Goal: Book appointment/travel/reservation

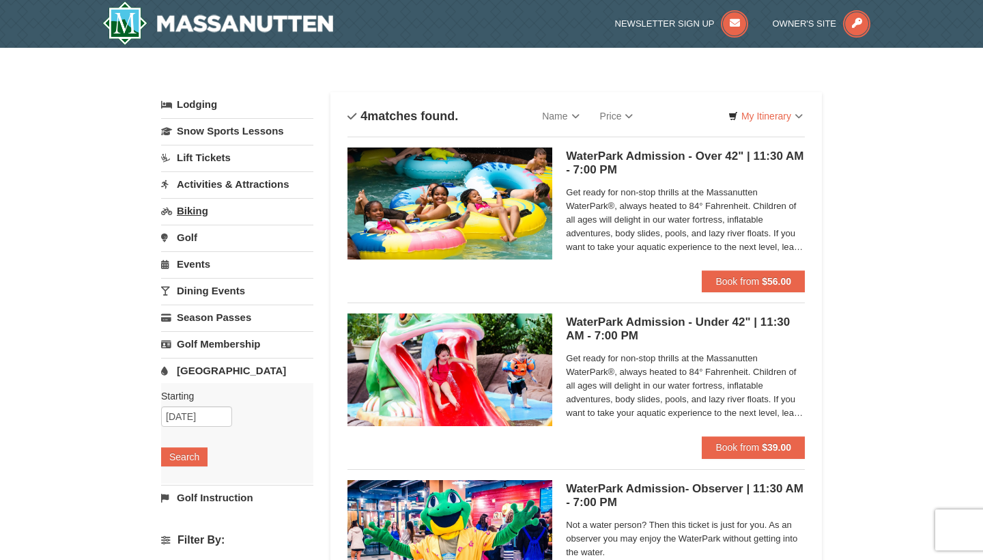
click at [196, 212] on link "Biking" at bounding box center [237, 210] width 152 height 25
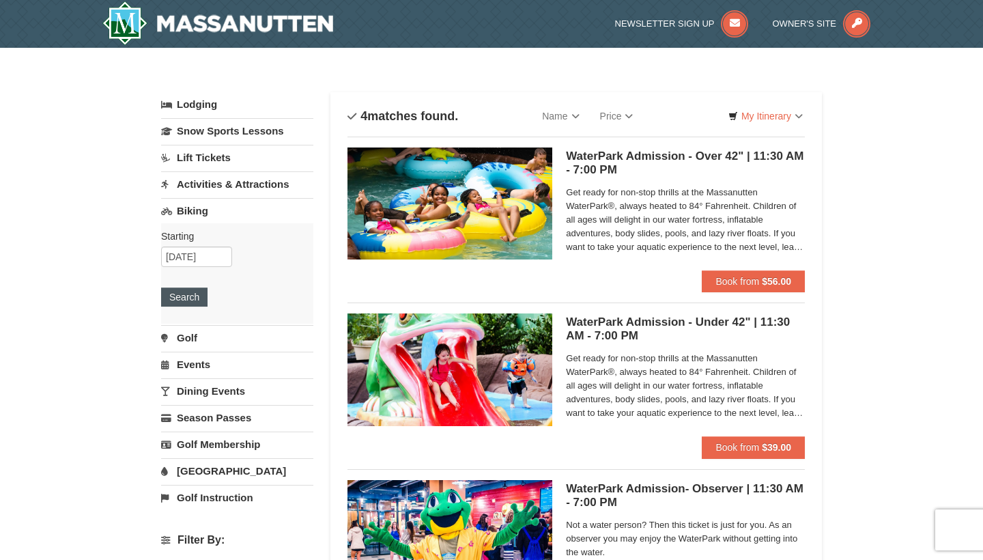
click at [182, 291] on button "Search" at bounding box center [184, 296] width 46 height 19
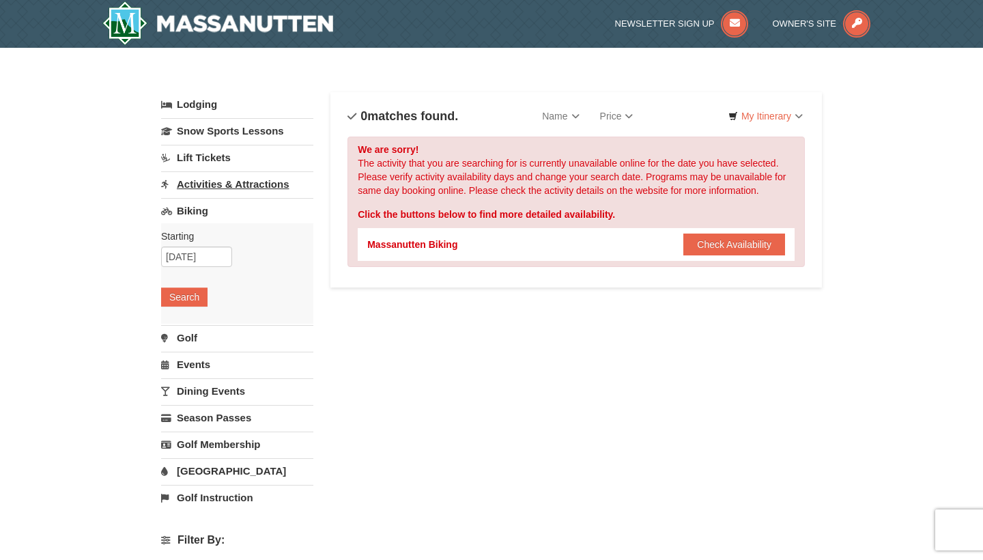
click at [208, 185] on link "Activities & Attractions" at bounding box center [237, 183] width 152 height 25
click at [172, 267] on button "Search" at bounding box center [184, 270] width 46 height 19
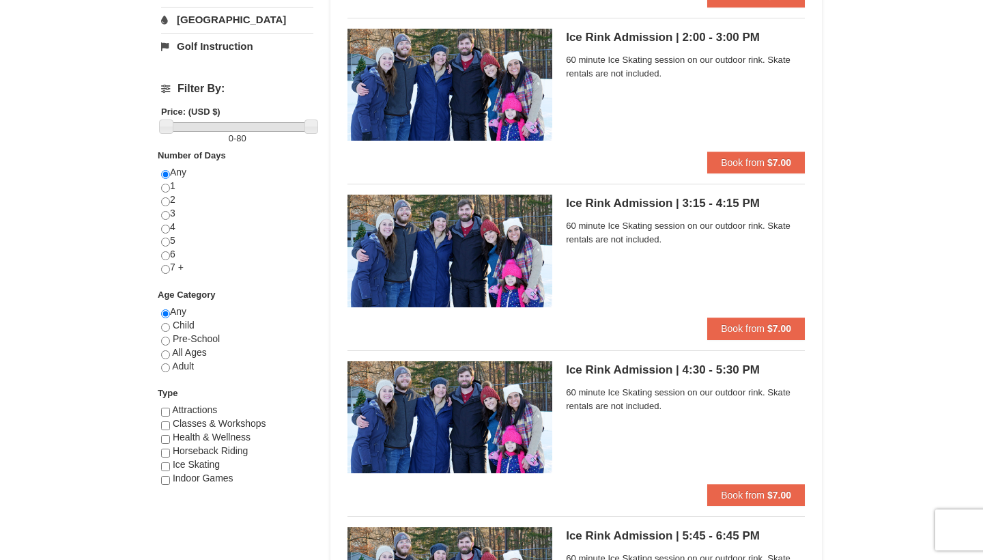
scroll to position [452, 0]
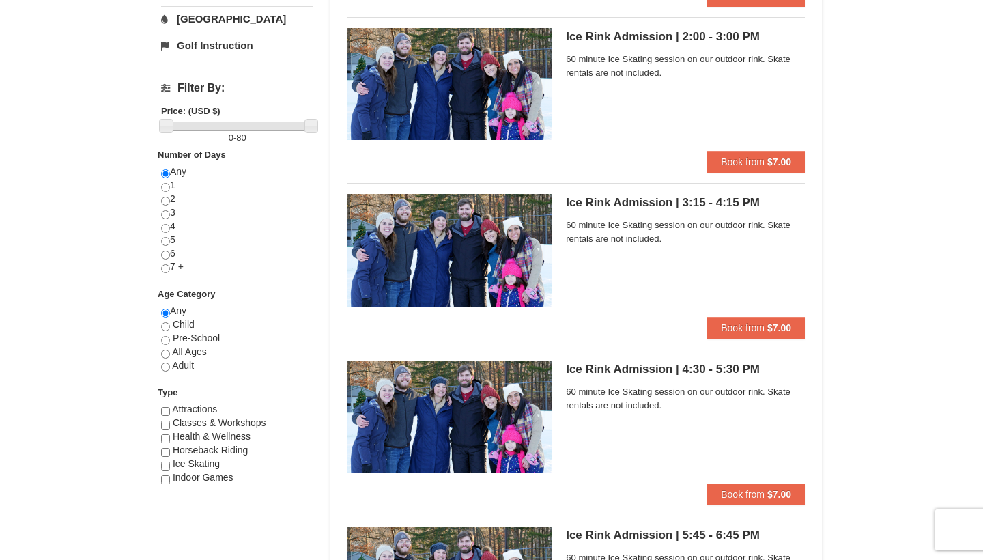
click at [165, 407] on input "checkbox" at bounding box center [165, 411] width 9 height 9
checkbox input "true"
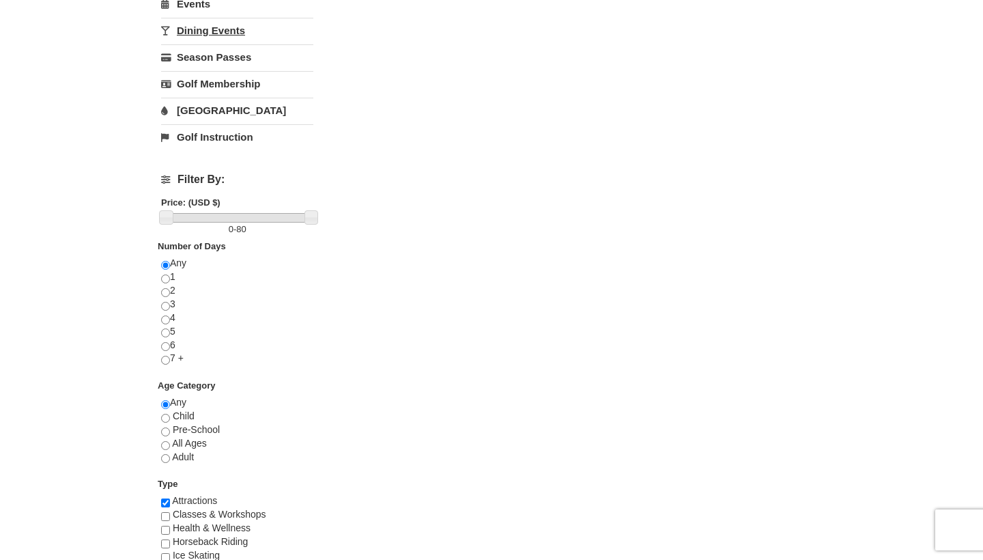
scroll to position [371, 0]
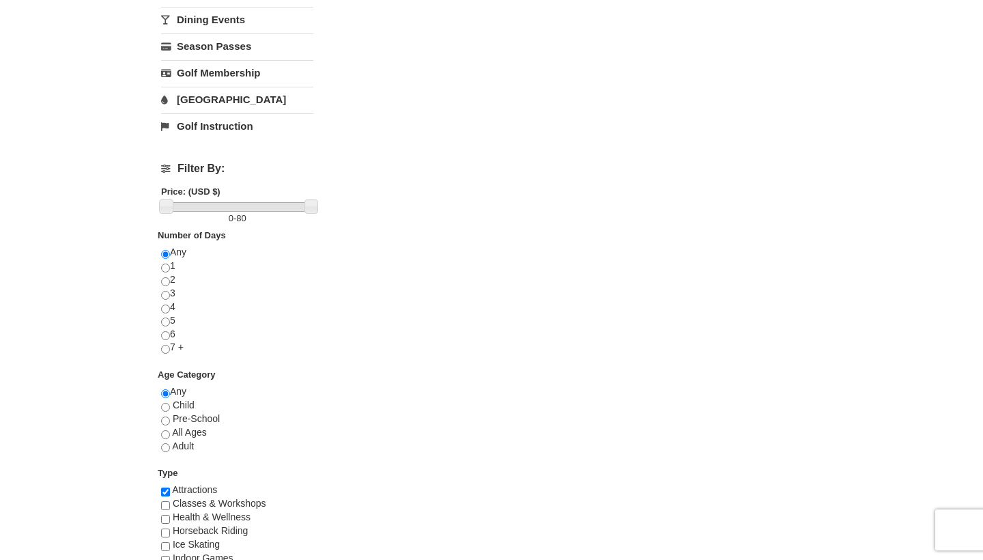
click at [167, 278] on input "radio" at bounding box center [165, 281] width 9 height 9
radio input "true"
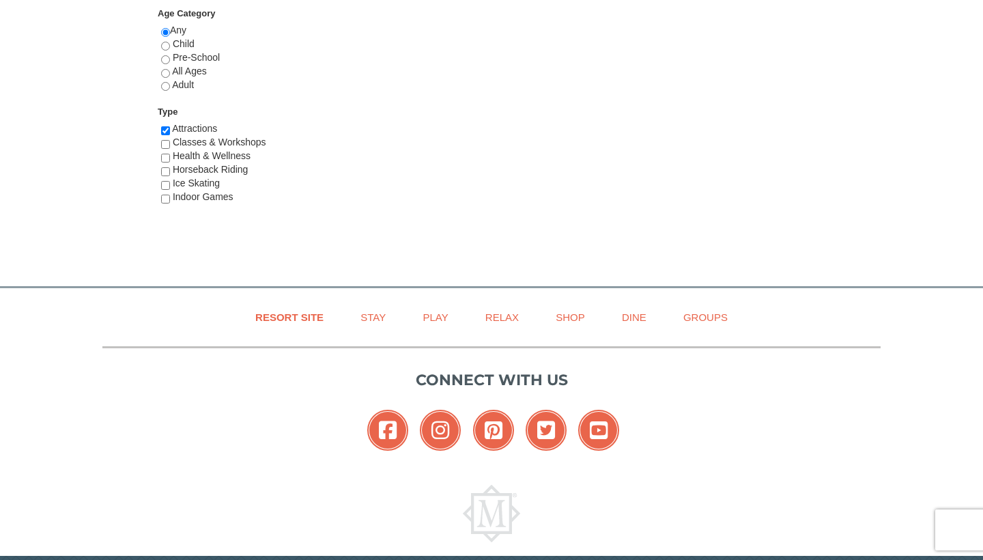
scroll to position [733, 0]
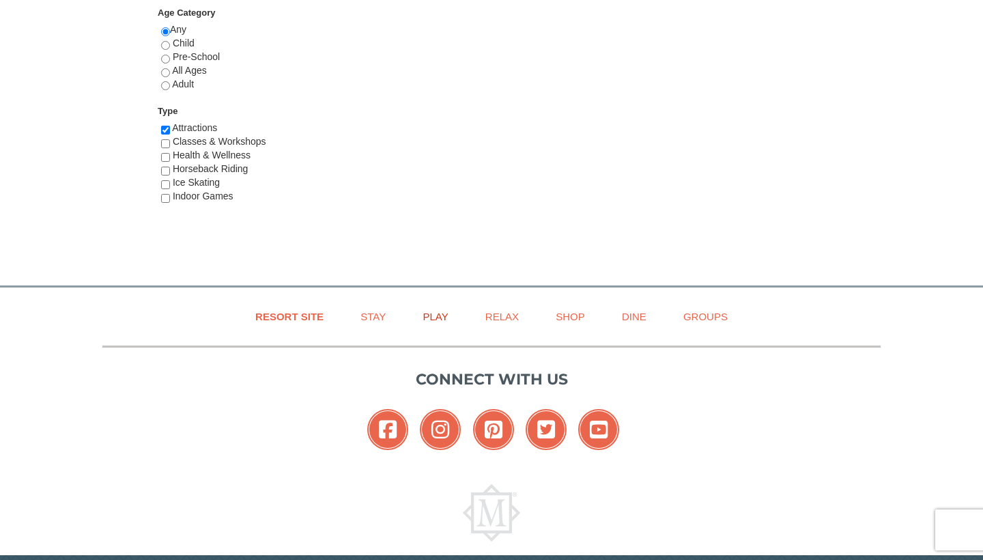
click at [433, 304] on link "Play" at bounding box center [434, 316] width 59 height 31
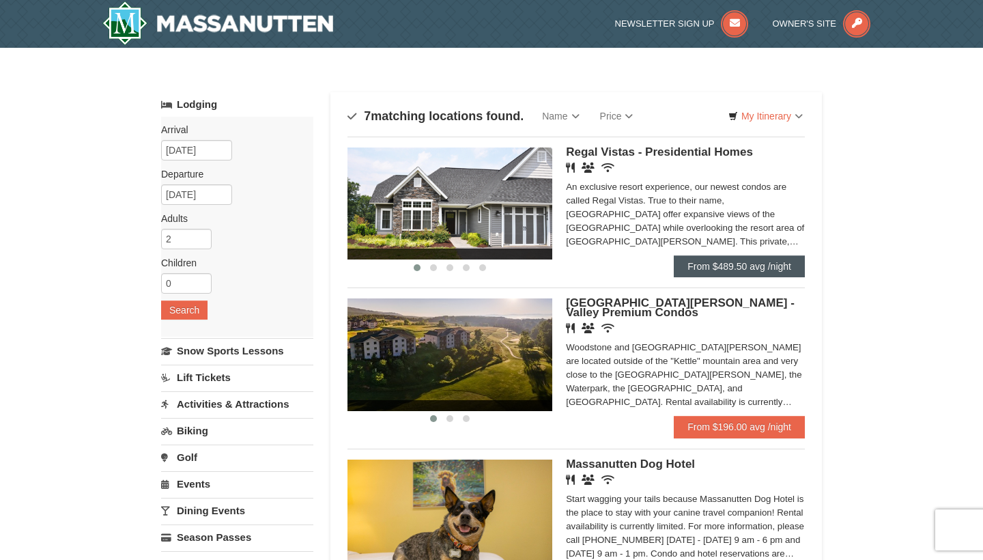
click at [739, 268] on link "From $489.50 avg /night" at bounding box center [739, 266] width 131 height 22
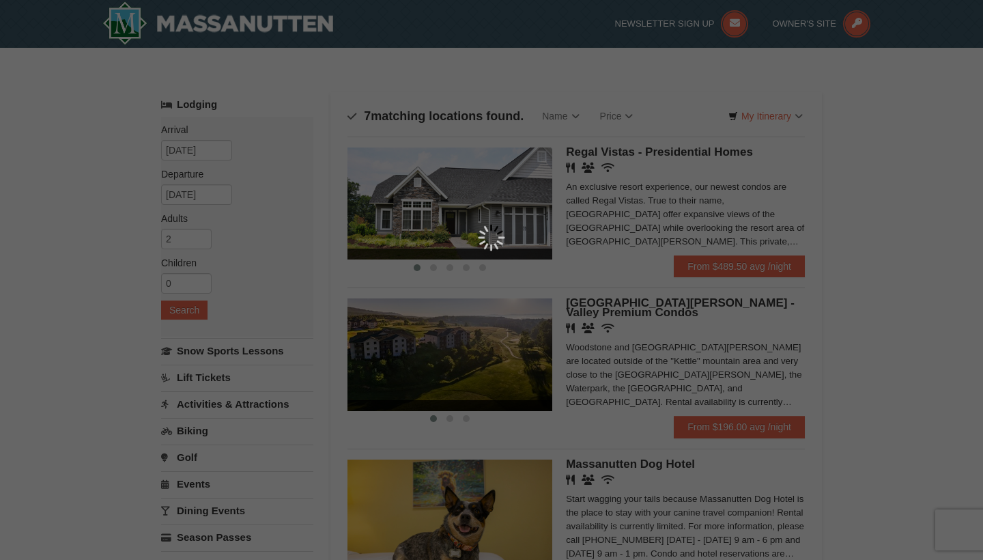
click at [281, 298] on div at bounding box center [491, 280] width 983 height 560
click at [810, 51] on div at bounding box center [491, 280] width 983 height 560
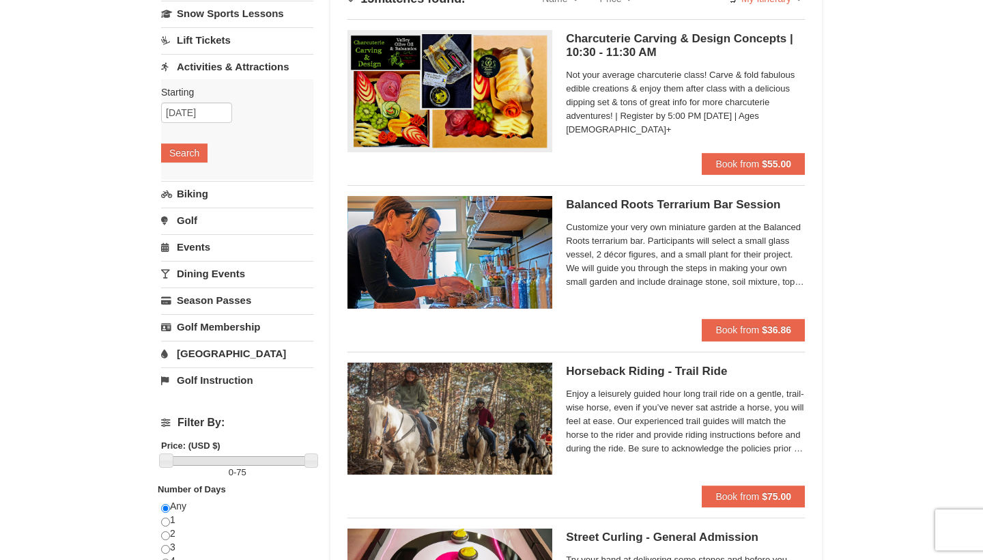
scroll to position [117, 0]
click at [235, 274] on link "Dining Events" at bounding box center [237, 273] width 152 height 25
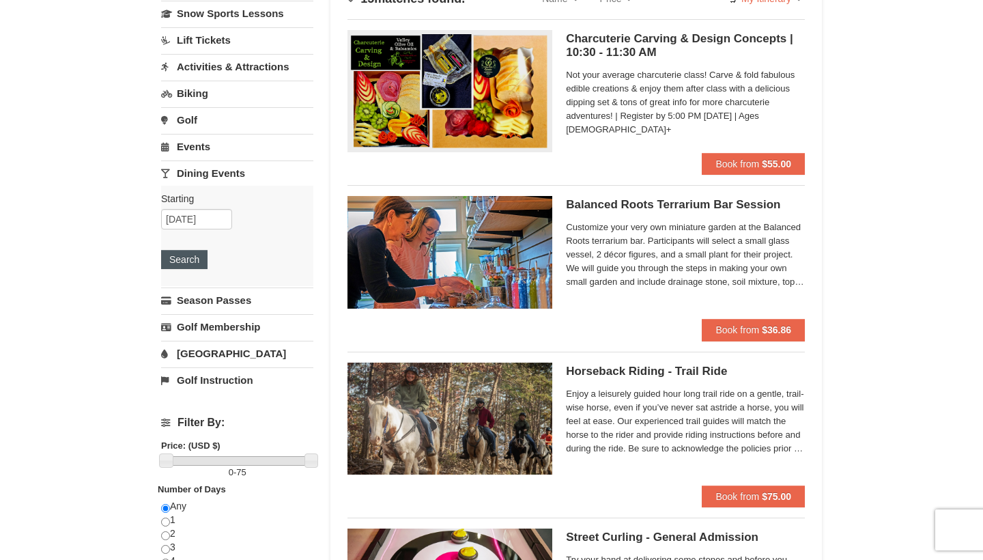
click at [192, 262] on button "Search" at bounding box center [184, 259] width 46 height 19
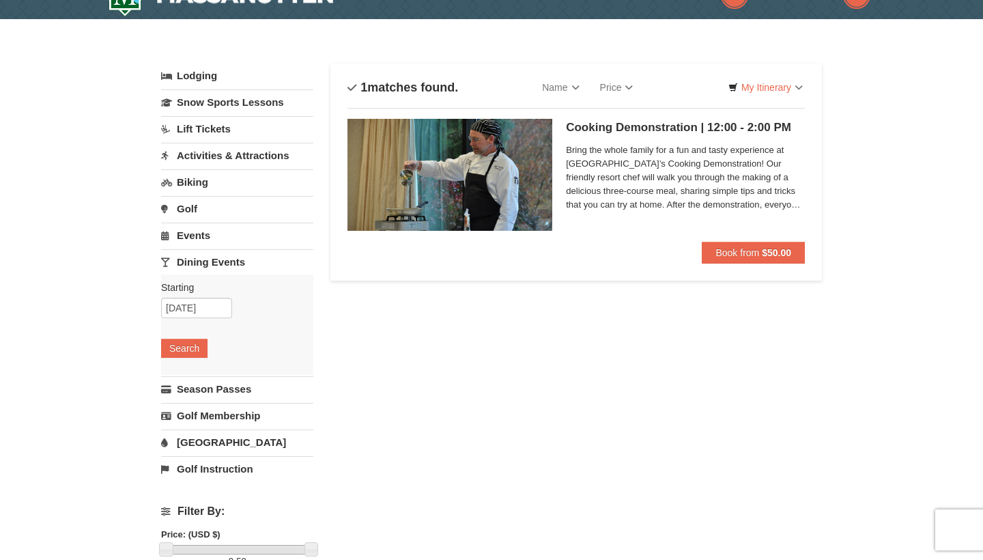
scroll to position [27, 0]
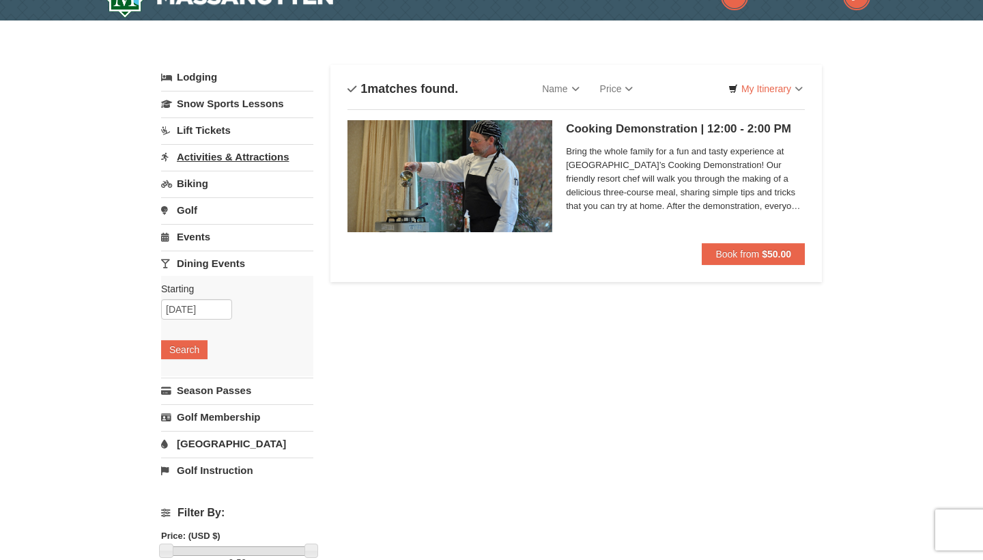
click at [262, 150] on link "Activities & Attractions" at bounding box center [237, 156] width 152 height 25
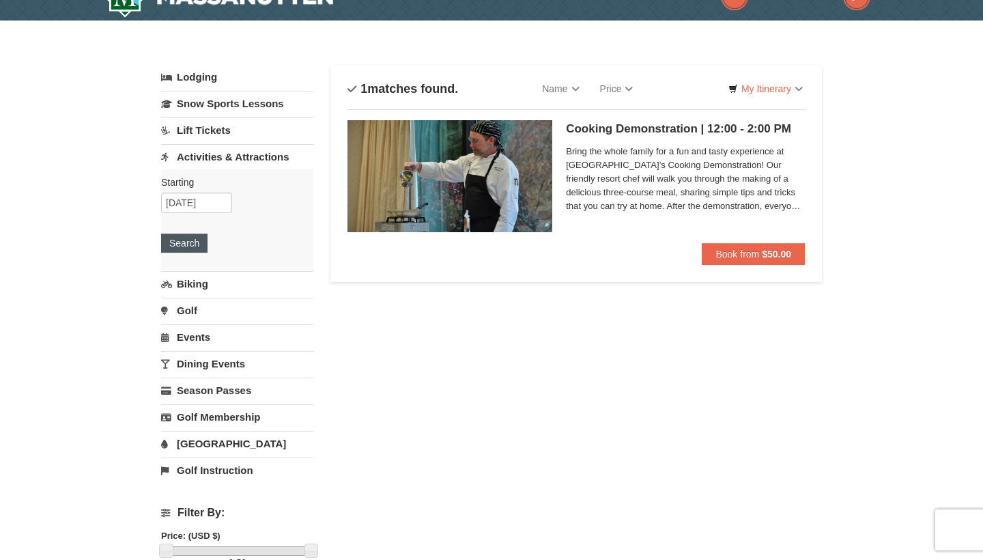
click at [178, 251] on button "Search" at bounding box center [184, 242] width 46 height 19
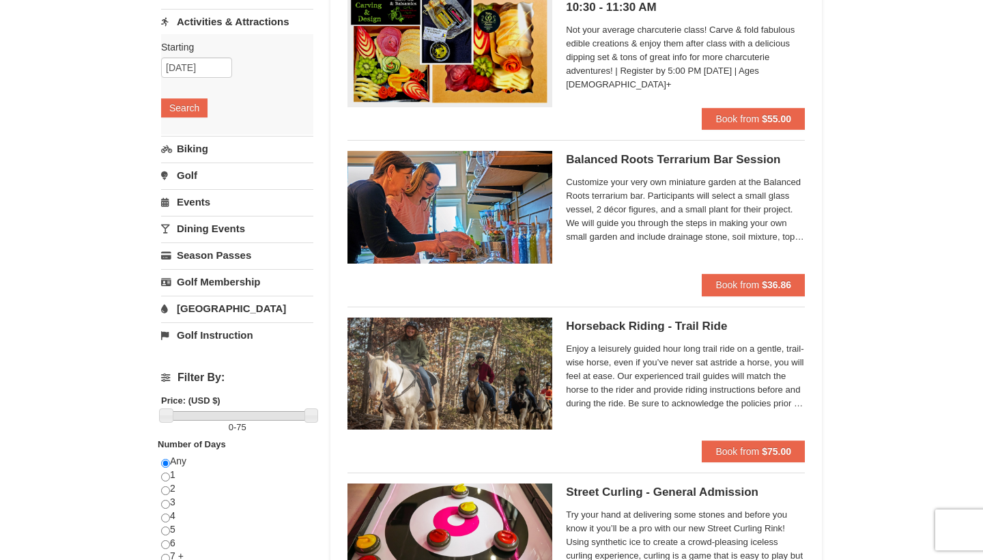
scroll to position [159, 0]
